Goal: Obtain resource: Obtain resource

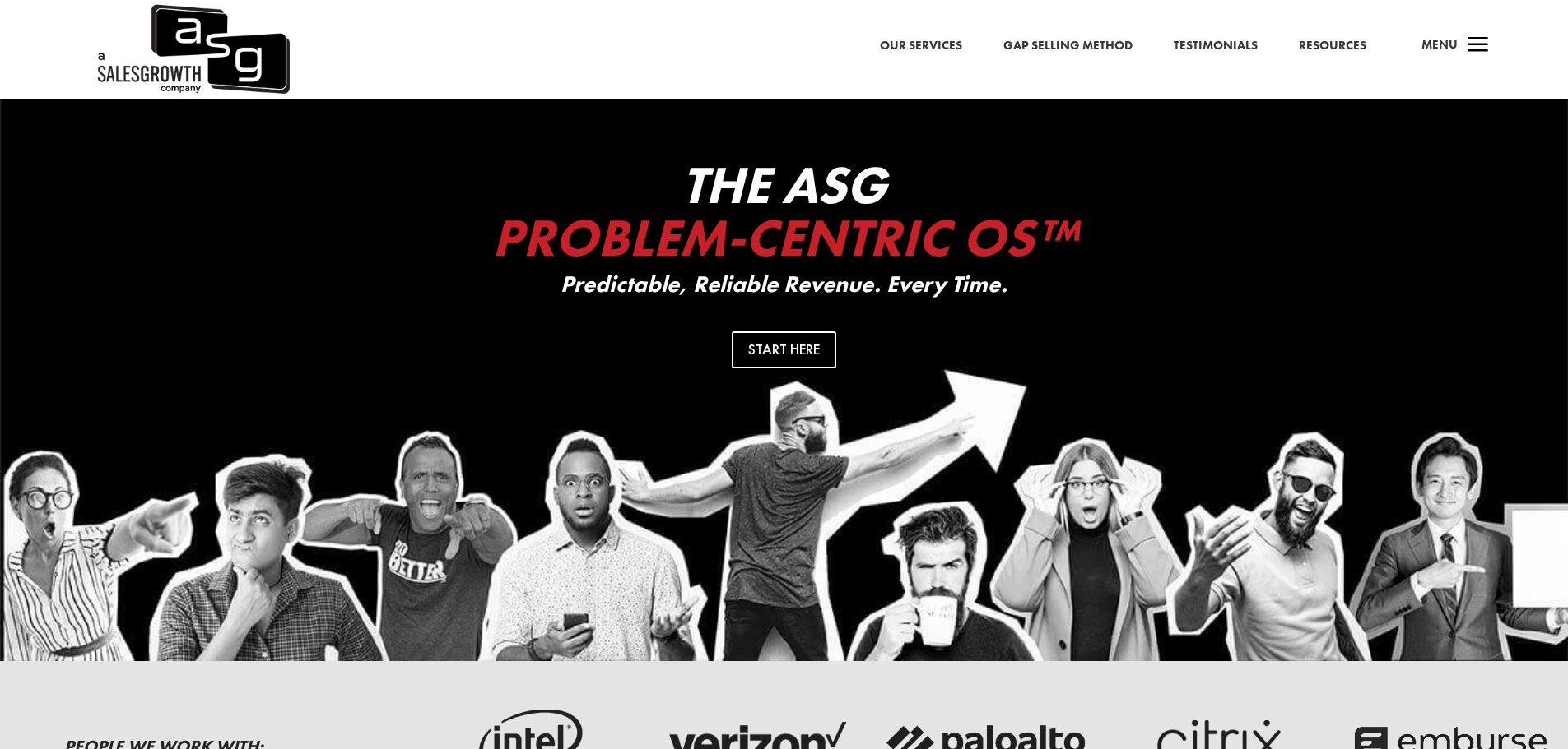
click at [1075, 43] on link "Gap Selling Method" at bounding box center [1067, 46] width 129 height 22
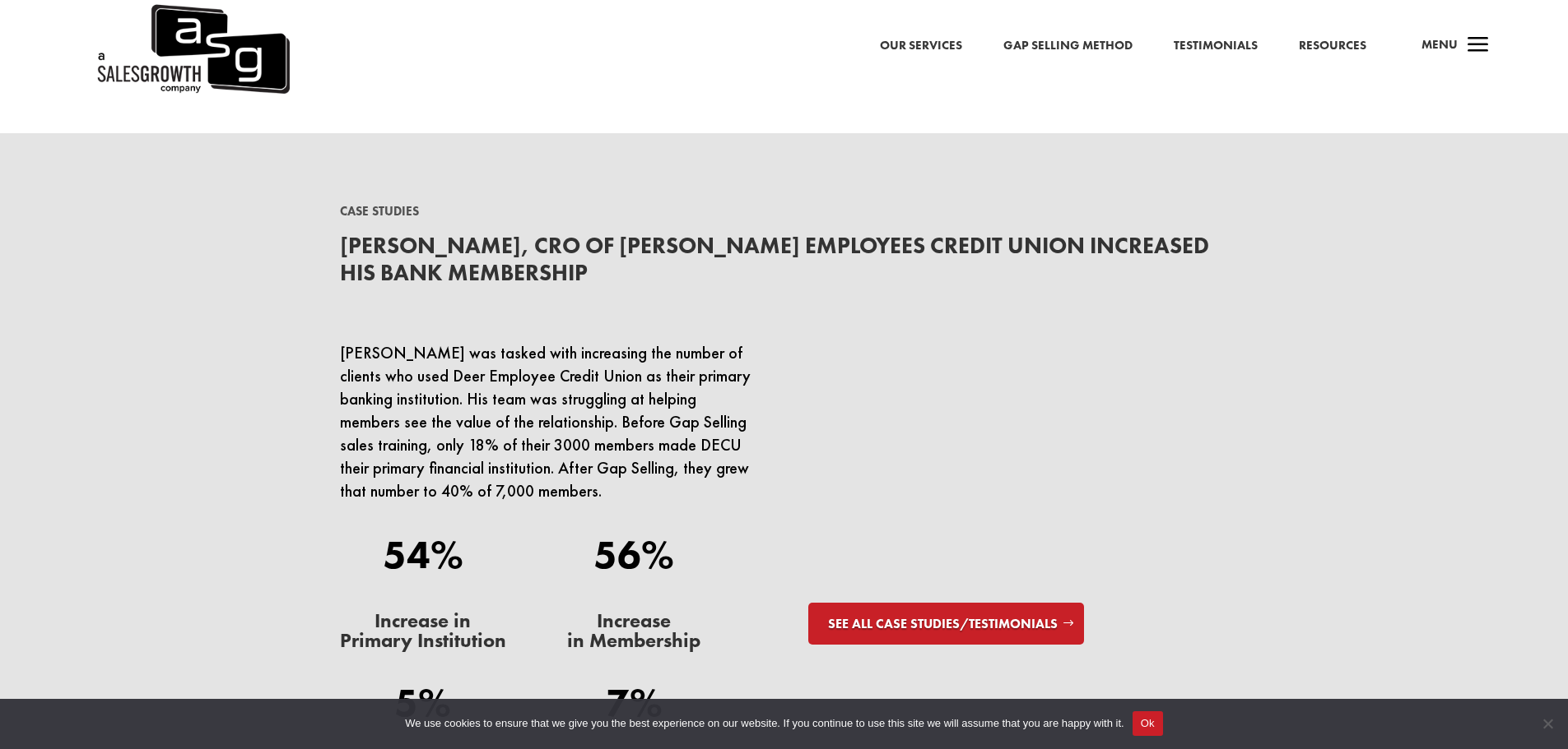
scroll to position [4277, 0]
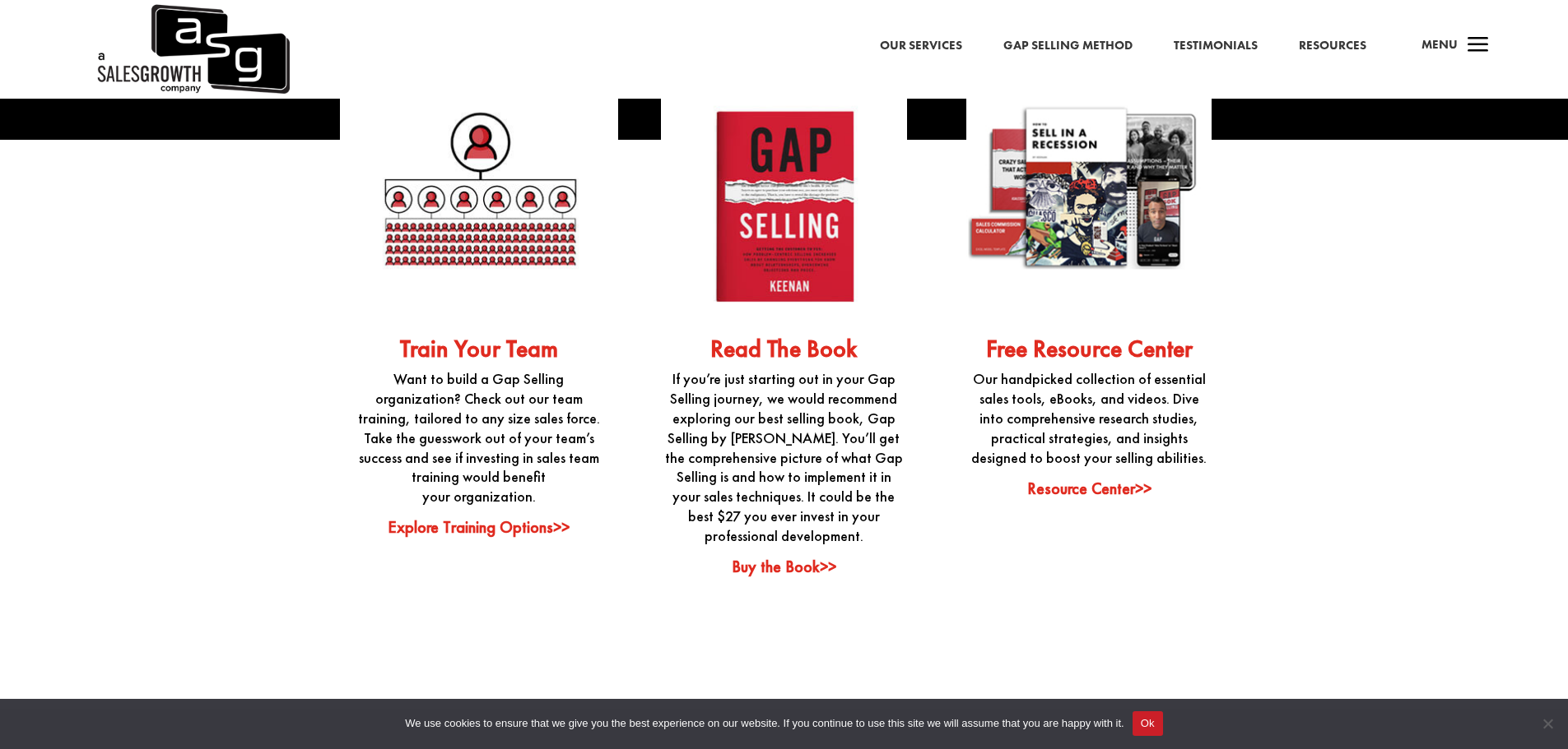
click at [1116, 483] on link "Resource Center>>" at bounding box center [1089, 488] width 124 height 22
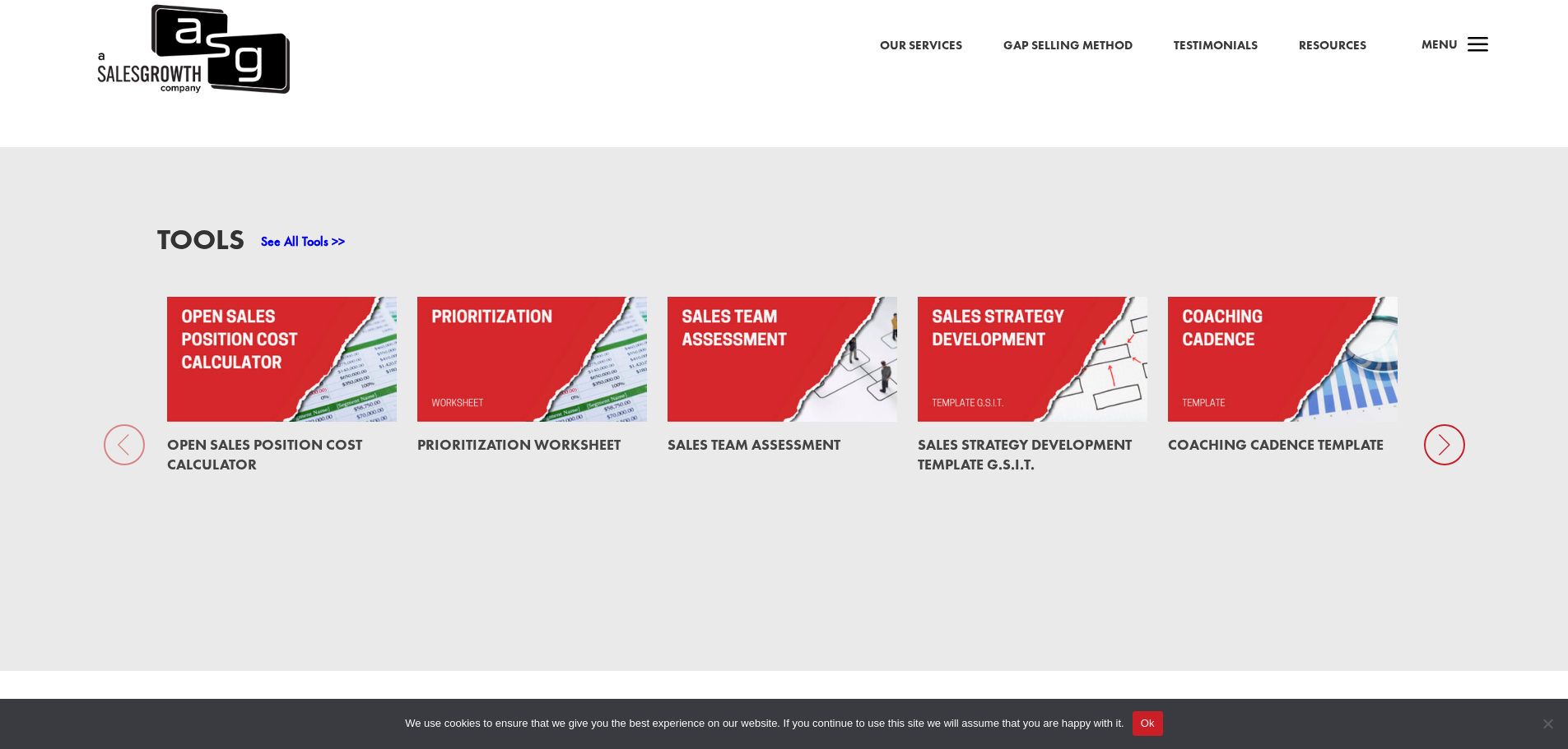
scroll to position [1316, 0]
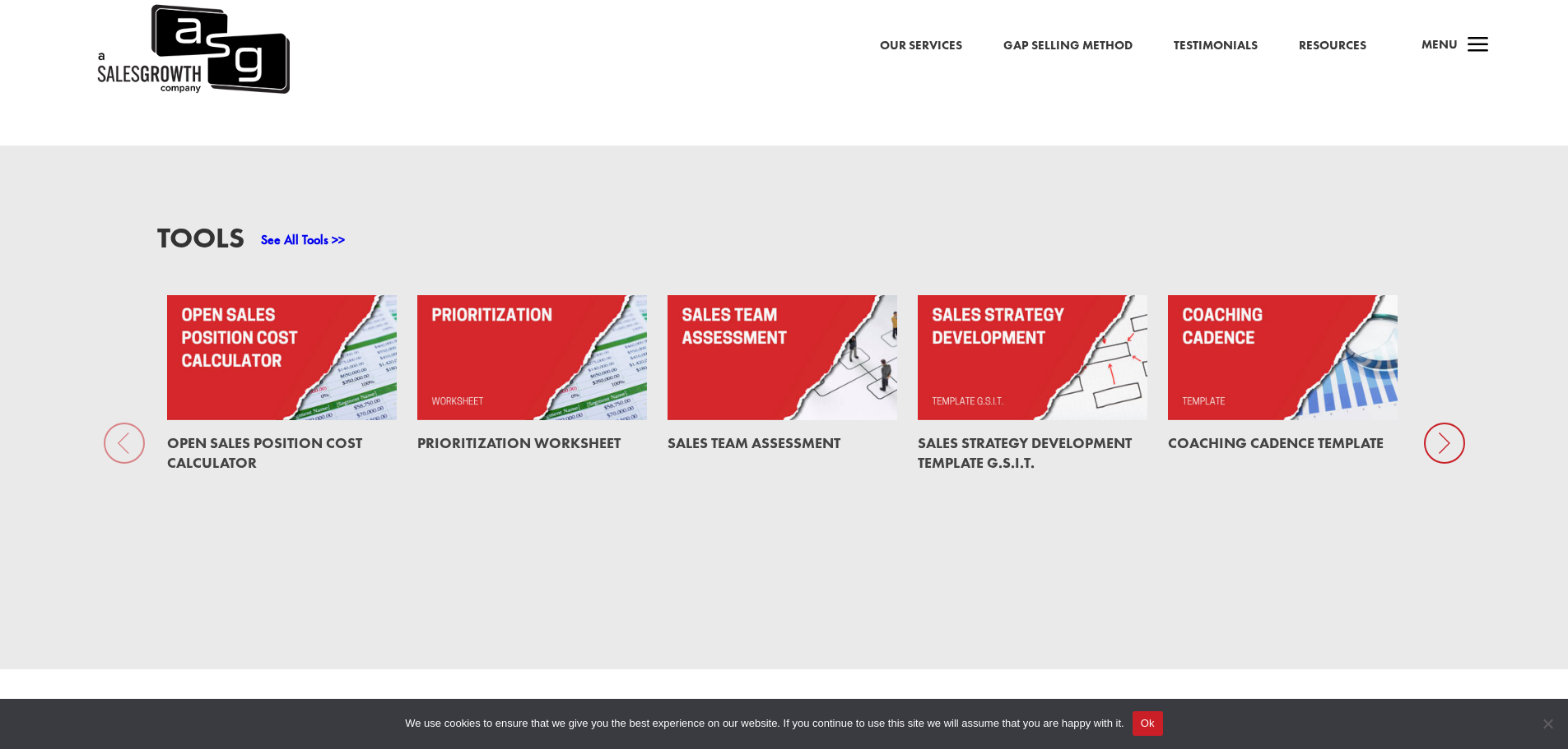
click at [1439, 432] on icon at bounding box center [1445, 443] width 41 height 41
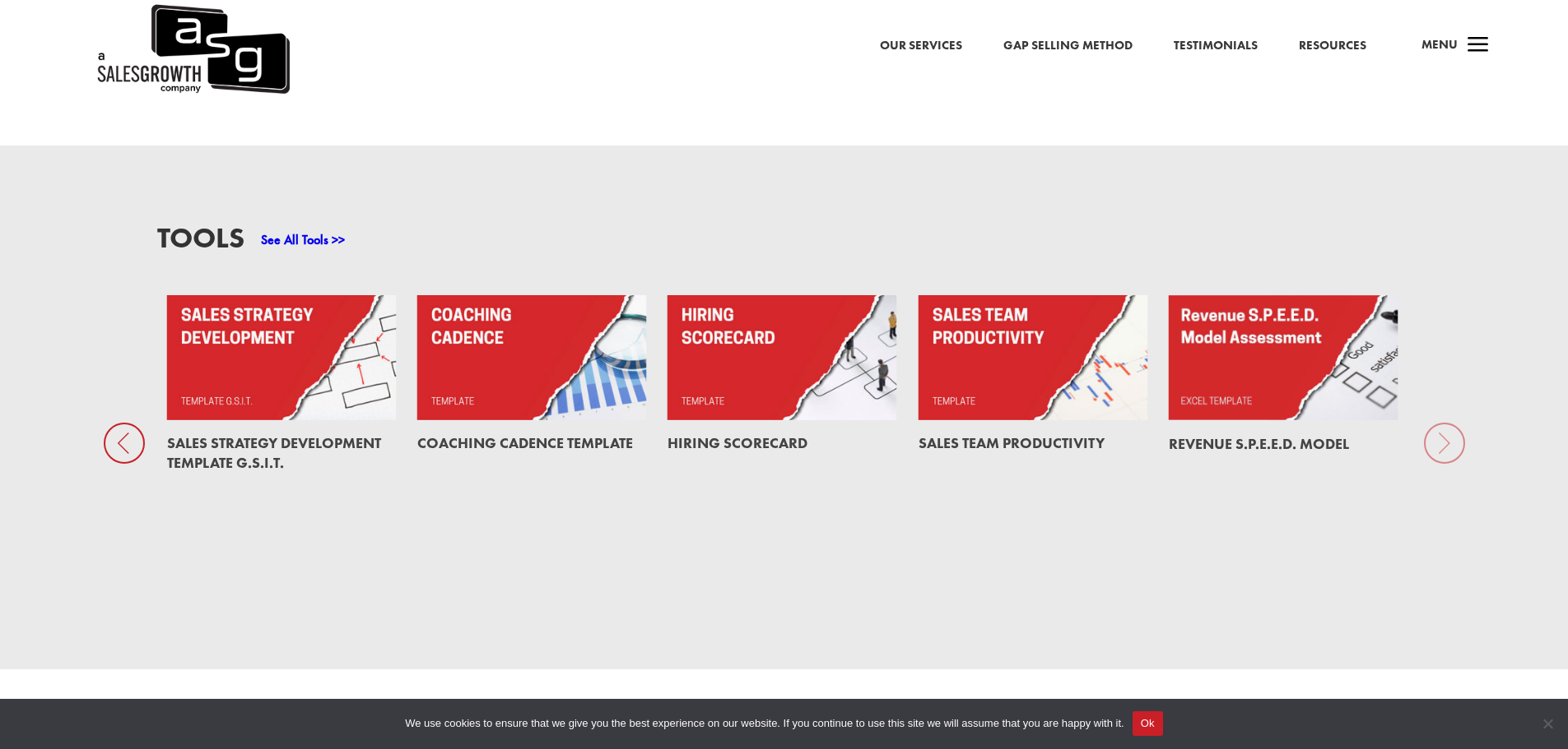
click at [1439, 432] on div "Tools See All Tools >> Open Sales Position Cost Calculator Prioritization Works…" at bounding box center [784, 408] width 1568 height 524
click at [117, 427] on icon at bounding box center [124, 443] width 41 height 41
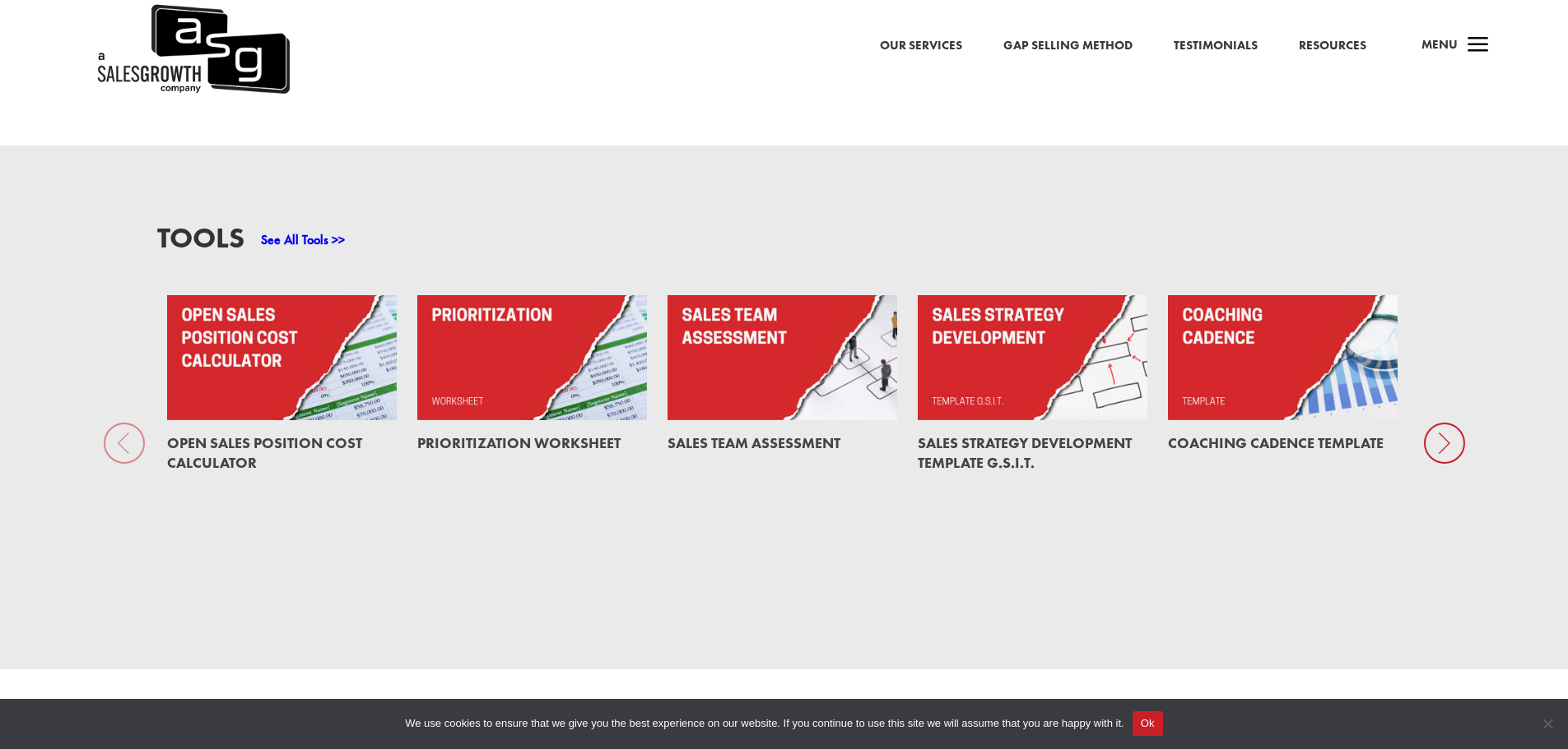
click at [1439, 431] on icon at bounding box center [1445, 443] width 41 height 41
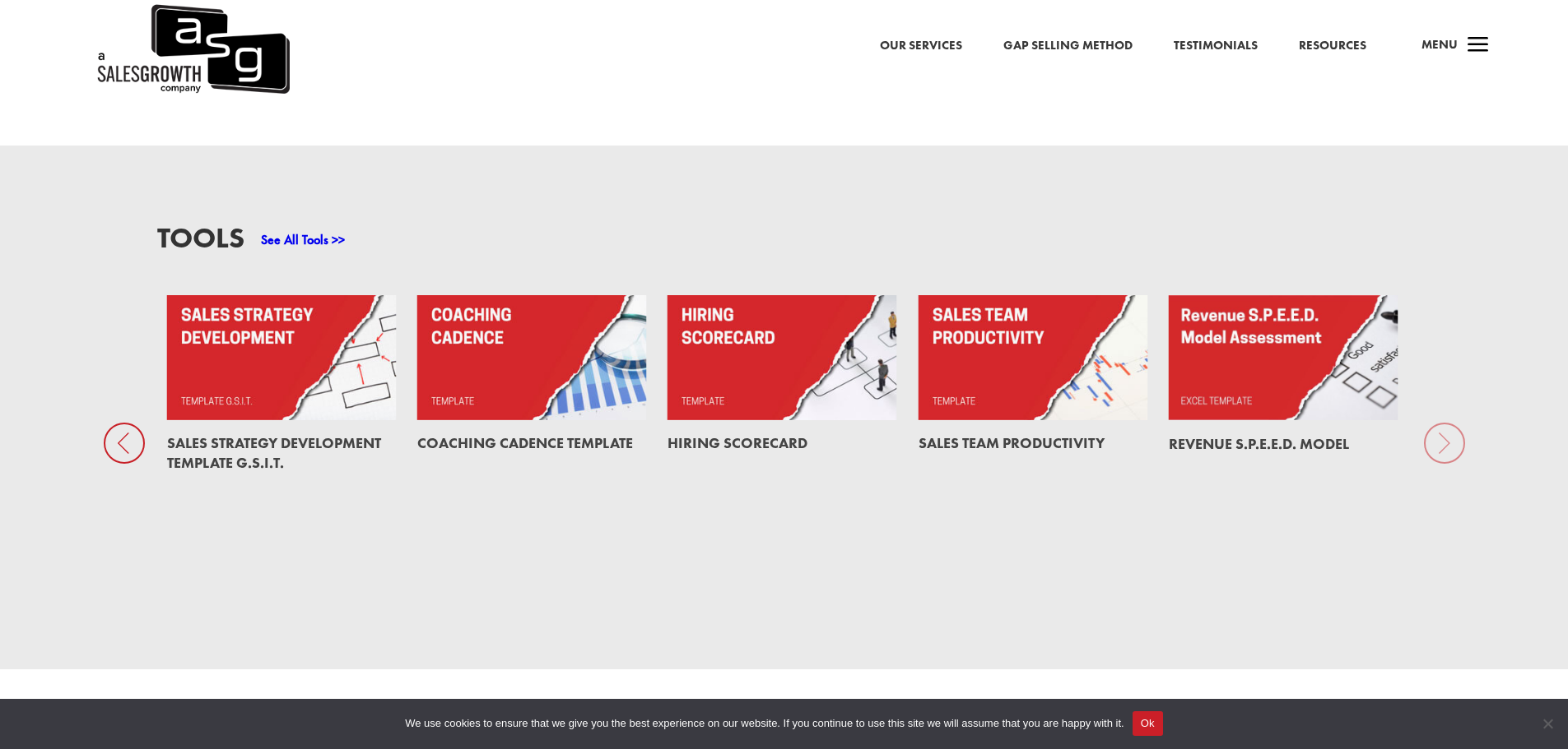
click at [1439, 431] on div "Tools See All Tools >> Open Sales Position Cost Calculator Prioritization Works…" at bounding box center [784, 408] width 1568 height 524
click at [1068, 46] on link "Gap Selling Method" at bounding box center [1067, 46] width 129 height 22
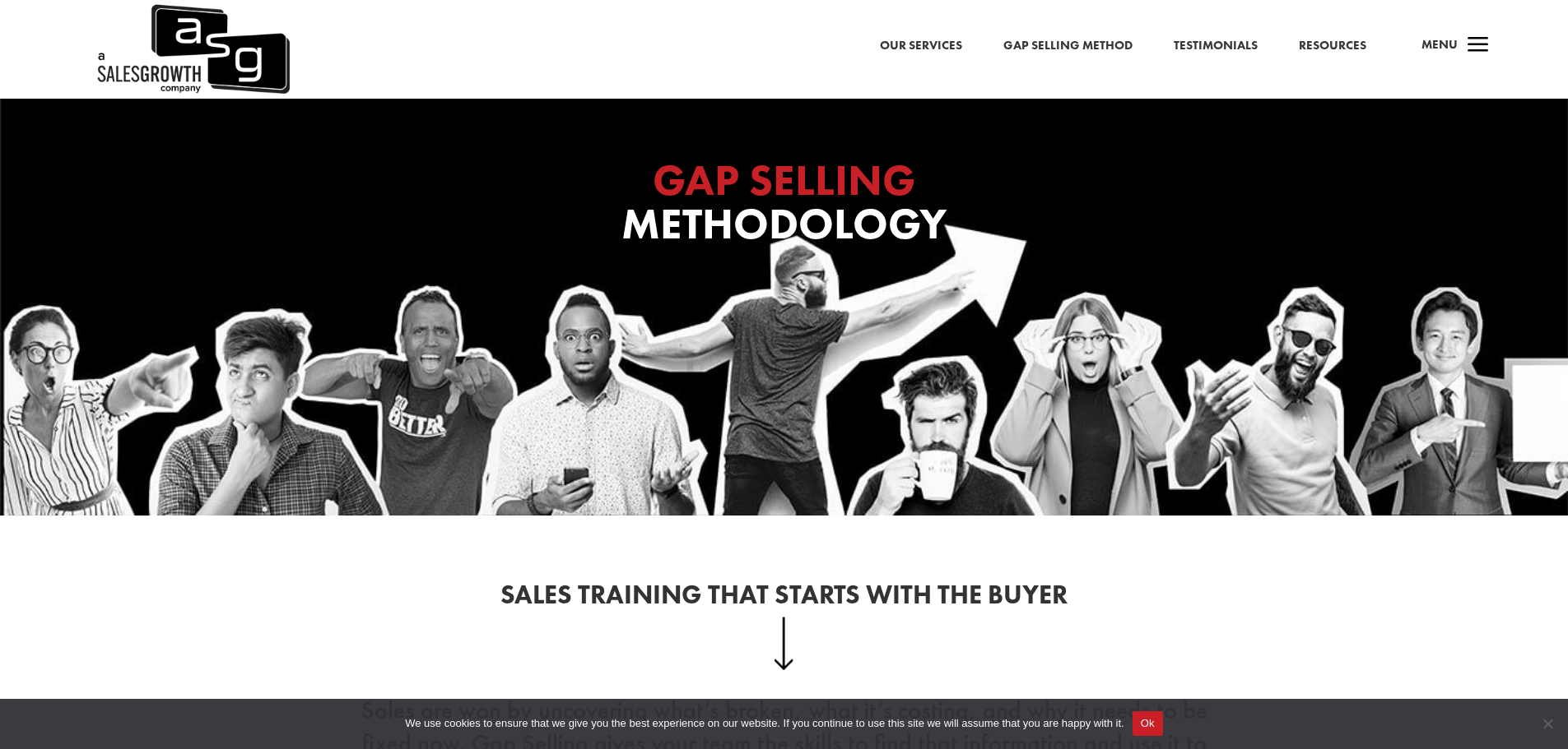
click at [1478, 46] on span "a" at bounding box center [1477, 46] width 33 height 33
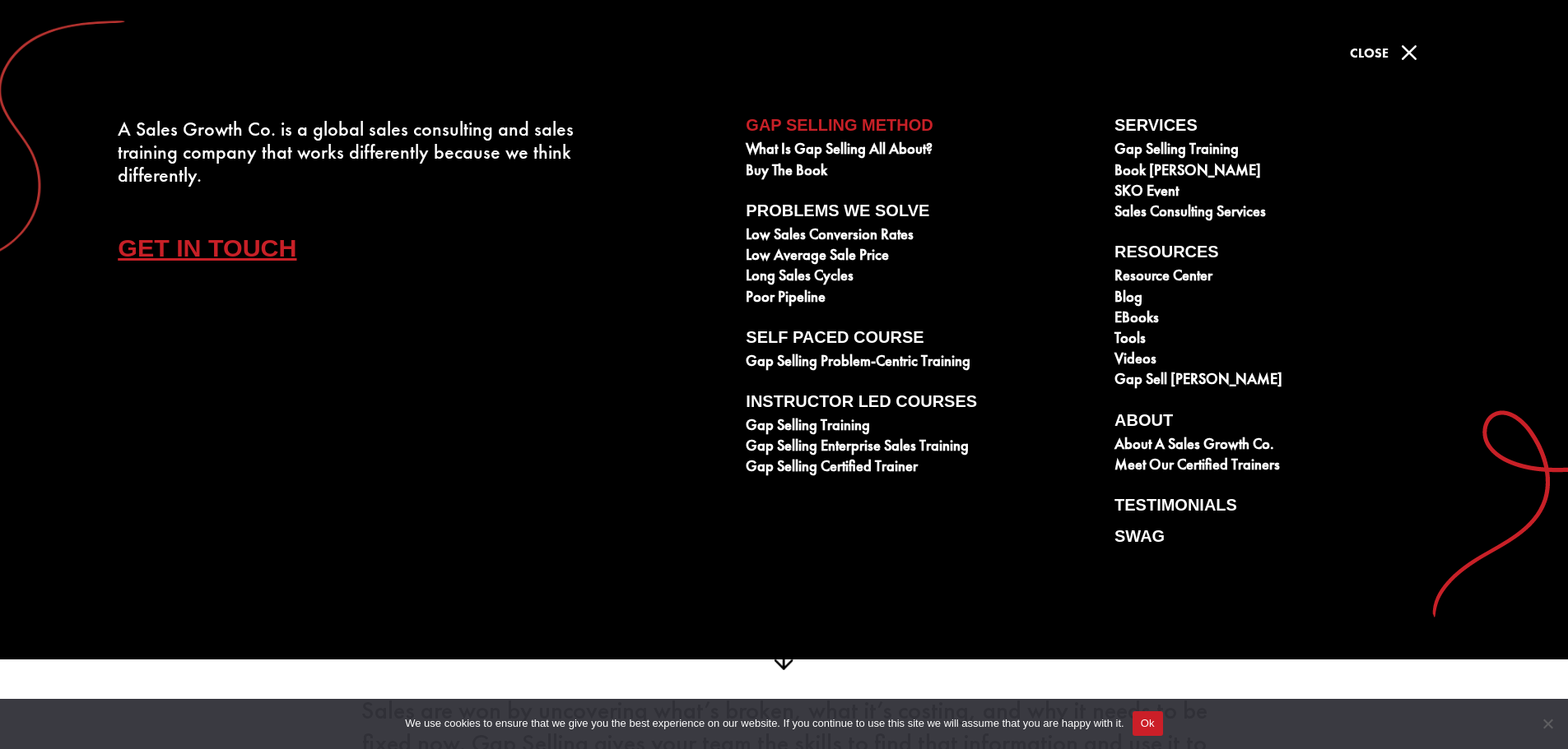
click at [1415, 45] on span "M" at bounding box center [1408, 52] width 33 height 33
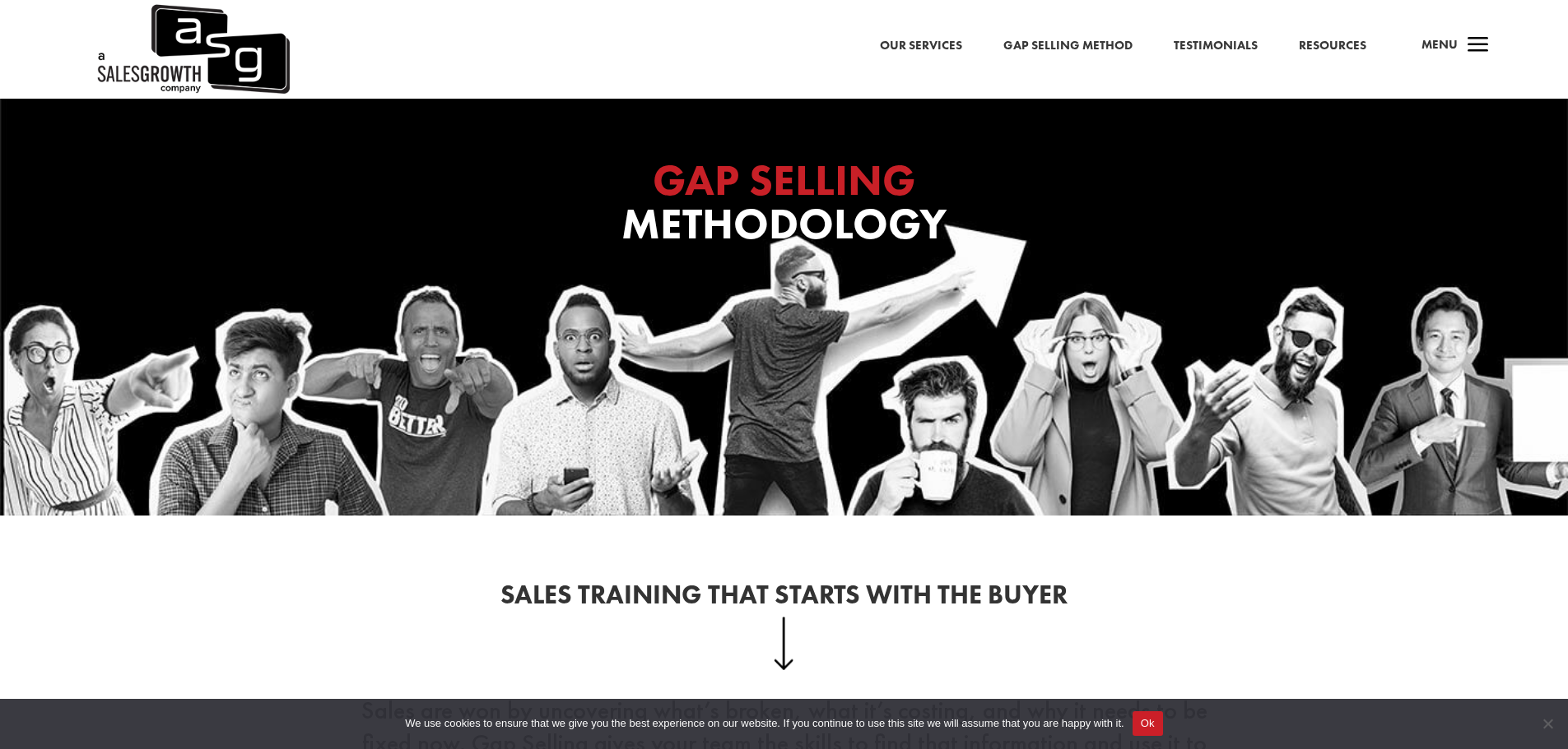
click at [1067, 44] on link "Gap Selling Method" at bounding box center [1067, 46] width 129 height 22
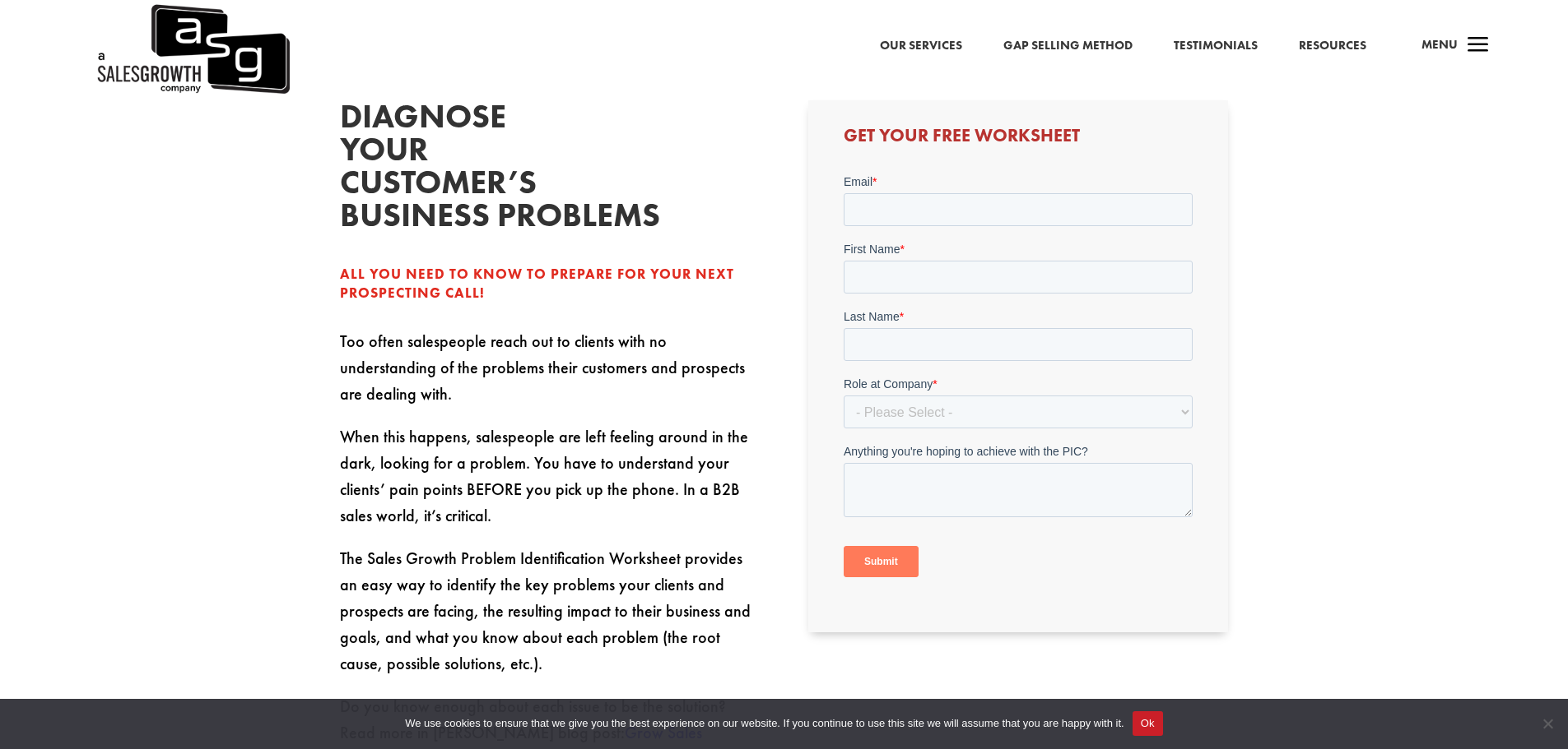
scroll to position [494, 0]
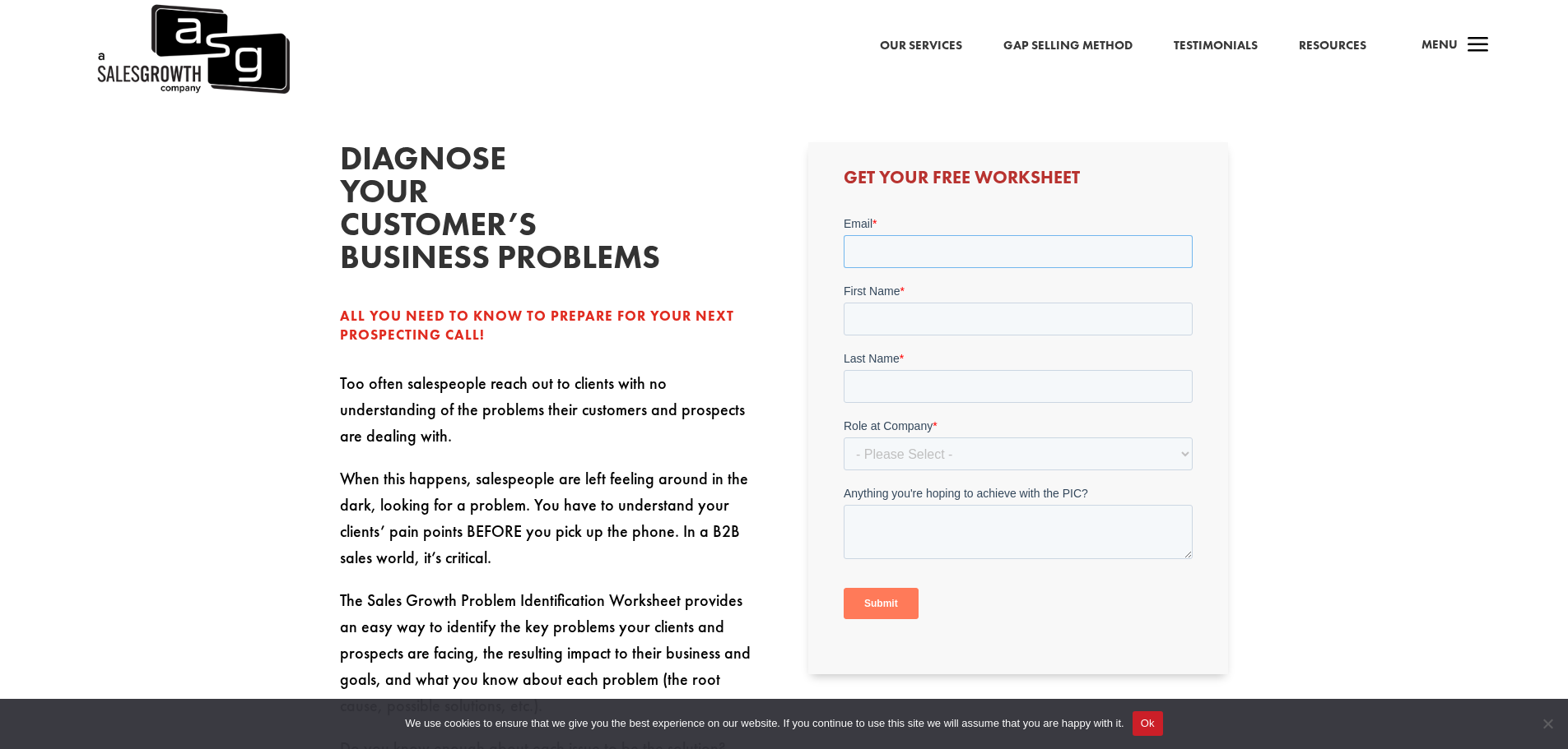
click at [904, 262] on input "Email *" at bounding box center [1018, 252] width 349 height 33
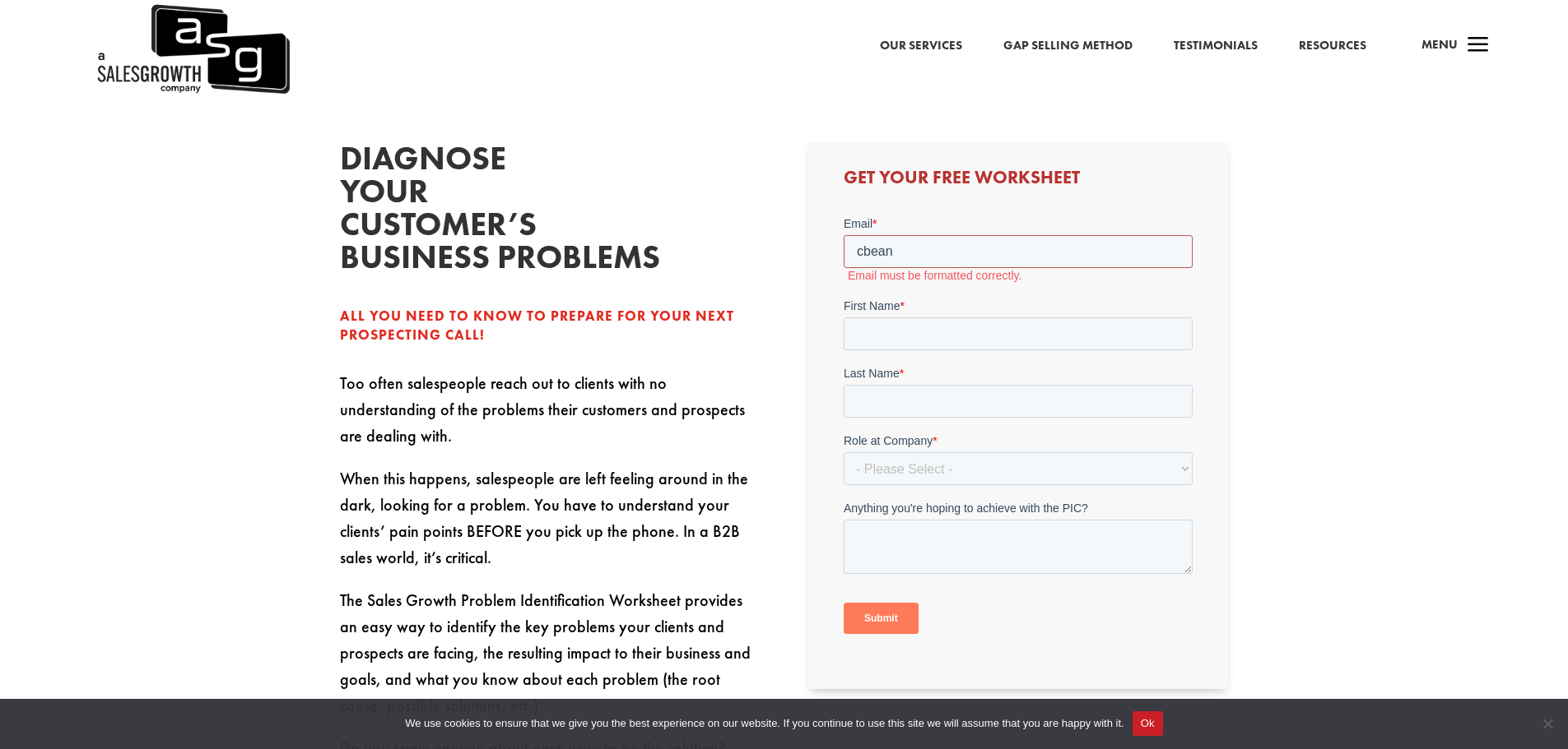
type input "[EMAIL_ADDRESS][DOMAIN_NAME]"
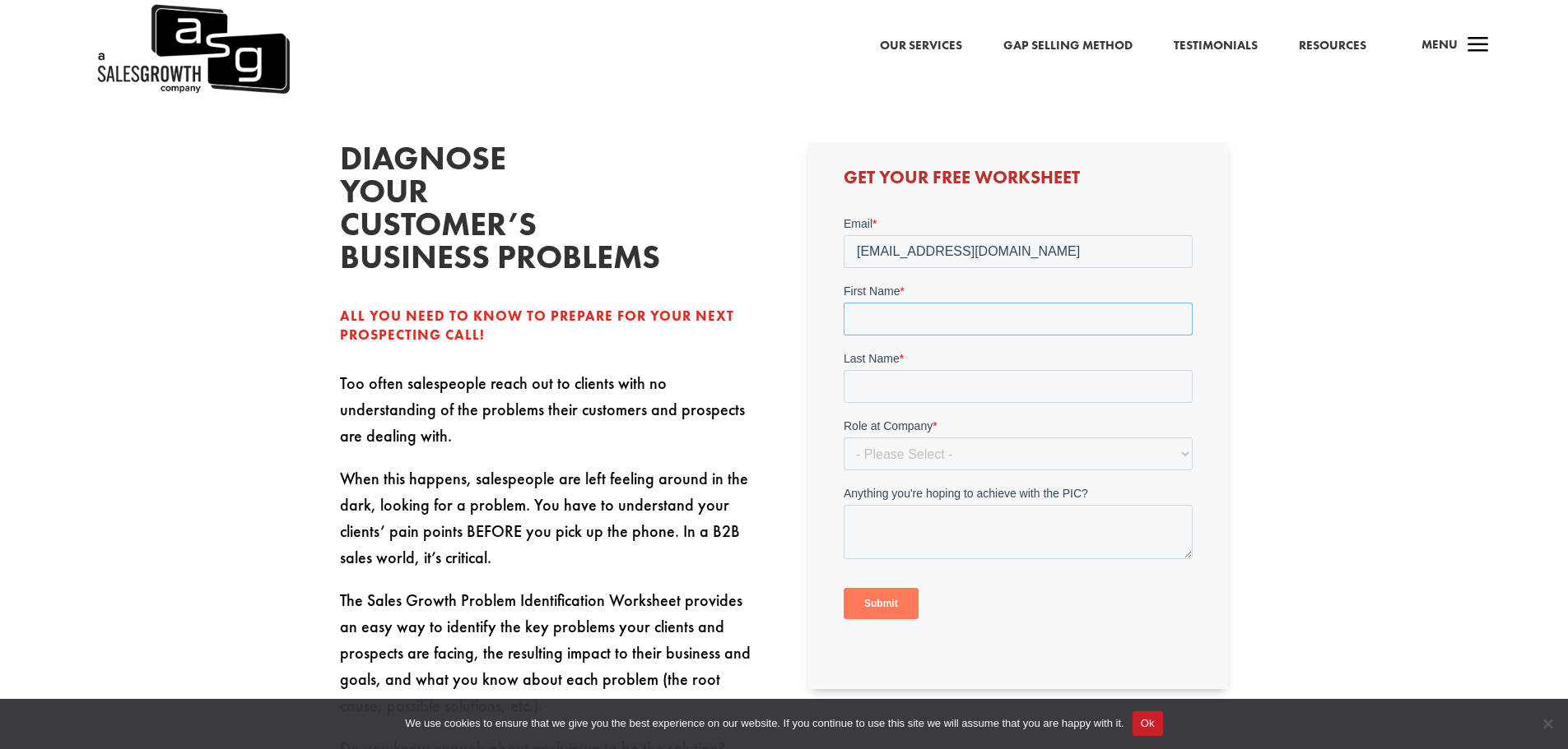
click at [913, 319] on input "First Name *" at bounding box center [1018, 319] width 349 height 33
type input "Cameron"
type input "Bean"
click at [1015, 448] on select "- Please Select - C-Level (CRO, CSO, etc) Senior Leadership (VP of Sales, VP of…" at bounding box center [1018, 454] width 349 height 33
select select "Individual Contributor (AE, SDR, CSM, etc)"
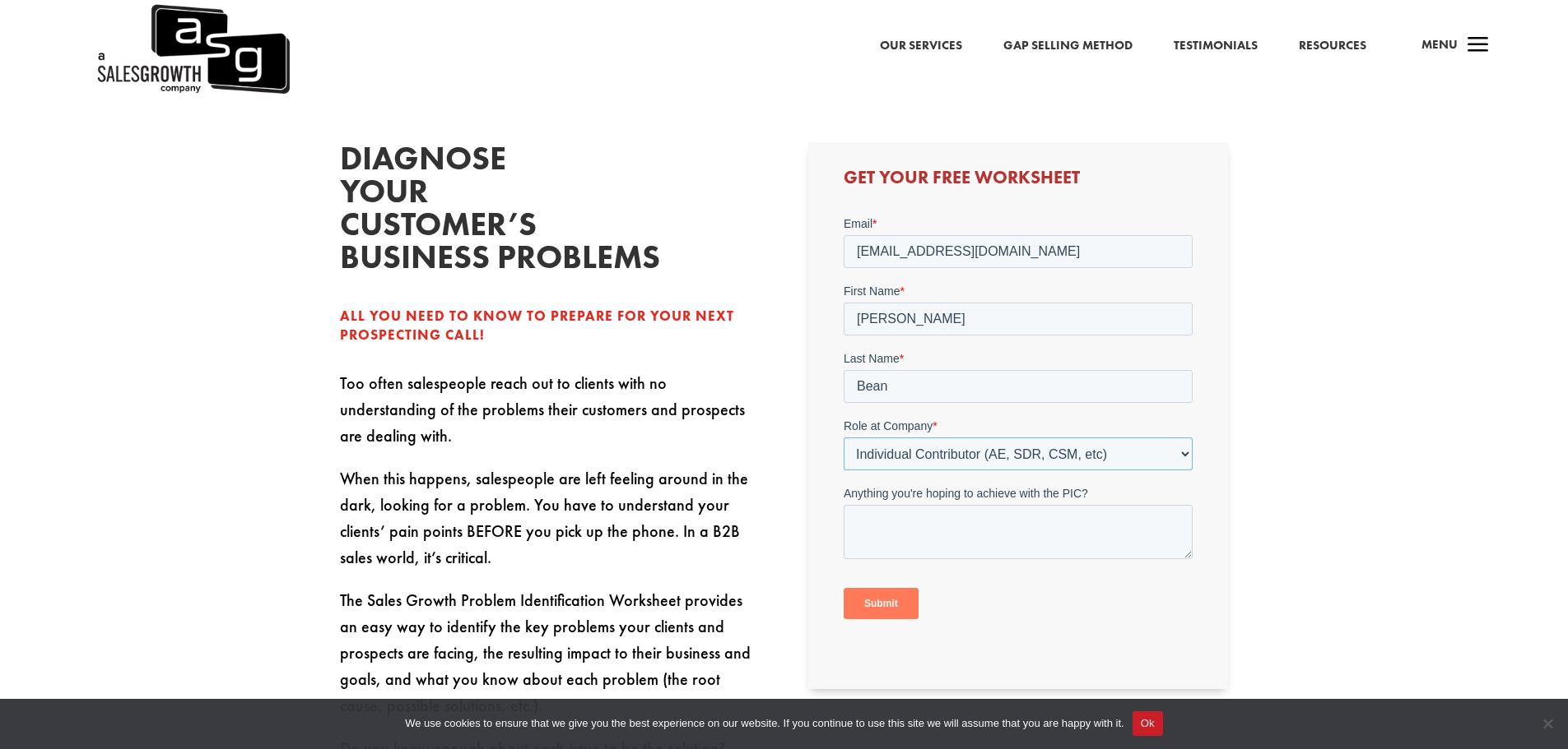
click at [844, 438] on select "- Please Select - C-Level (CRO, CSO, etc) Senior Leadership (VP of Sales, VP of…" at bounding box center [1018, 454] width 349 height 33
click at [955, 540] on textarea "Anything you're hoping to achieve with the PIC?" at bounding box center [1018, 532] width 349 height 54
type textarea "Incorporating this in my pipeline review and discovery calls."
click at [867, 607] on input "Submit" at bounding box center [881, 603] width 75 height 31
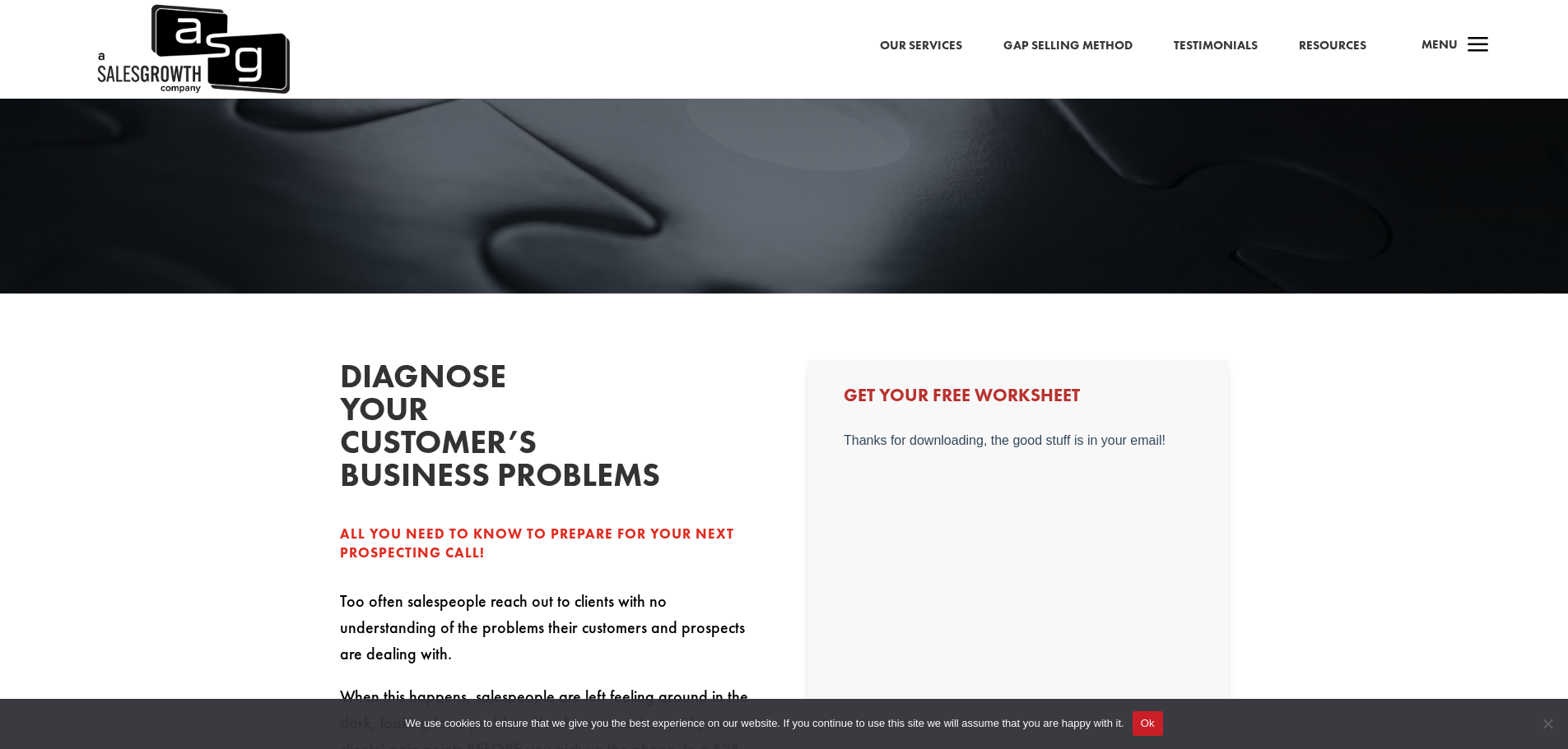
scroll to position [82, 0]
